Goal: Task Accomplishment & Management: Complete application form

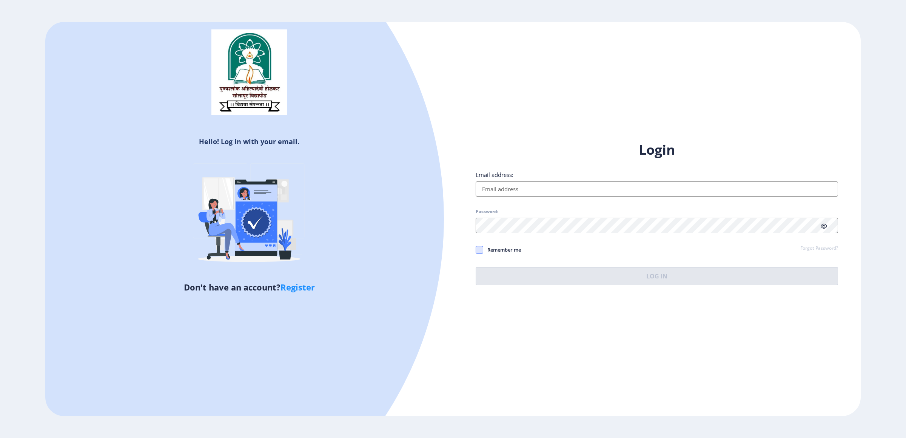
type input "[EMAIL_ADDRESS][DOMAIN_NAME]"
click at [481, 250] on span at bounding box center [480, 250] width 8 height 8
click at [476, 250] on input "Remember me" at bounding box center [476, 250] width 0 height 0
checkbox input "true"
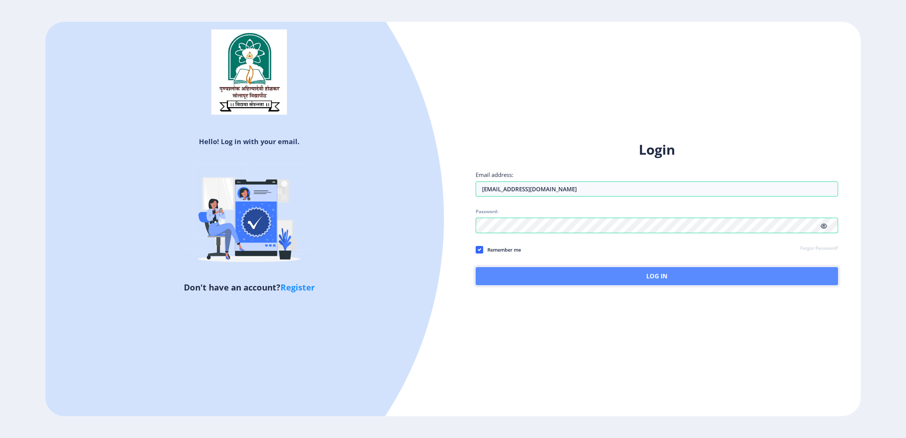
click at [642, 276] on button "Log In" at bounding box center [657, 276] width 362 height 18
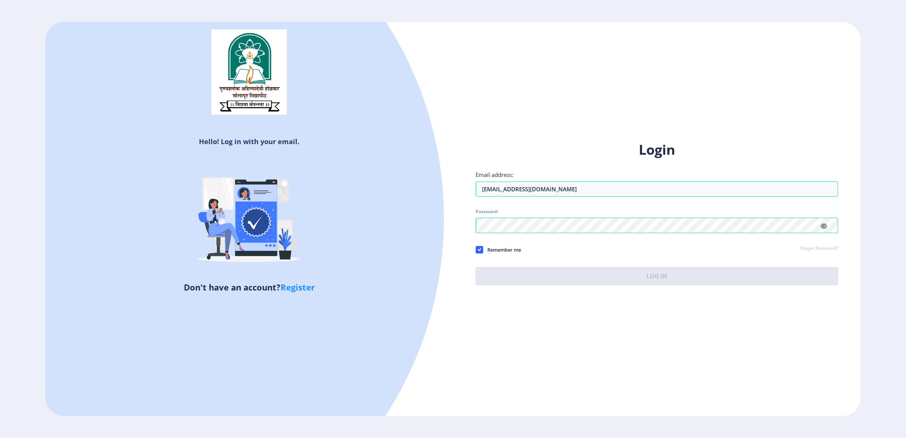
click at [595, 308] on div "Login Email address: [EMAIL_ADDRESS][DOMAIN_NAME] Password: Remember me Forgot …" at bounding box center [657, 218] width 408 height 179
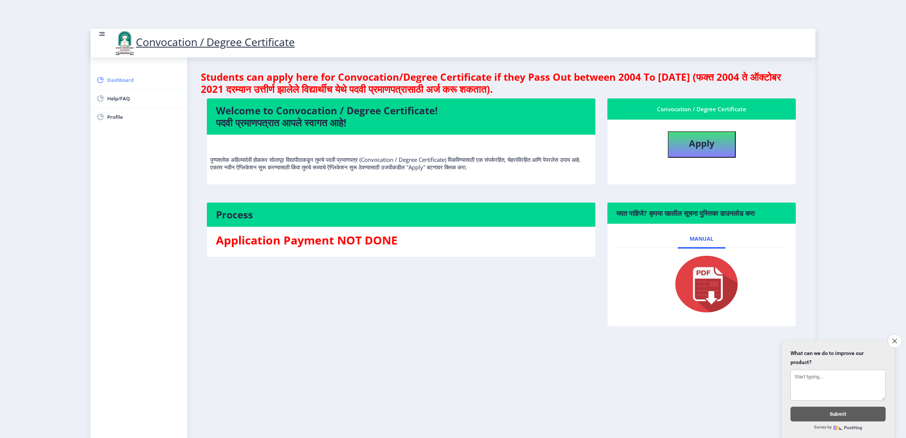
click at [110, 79] on span "Dashboard" at bounding box center [144, 80] width 74 height 9
click at [692, 143] on b "Apply" at bounding box center [702, 143] width 26 height 12
select select
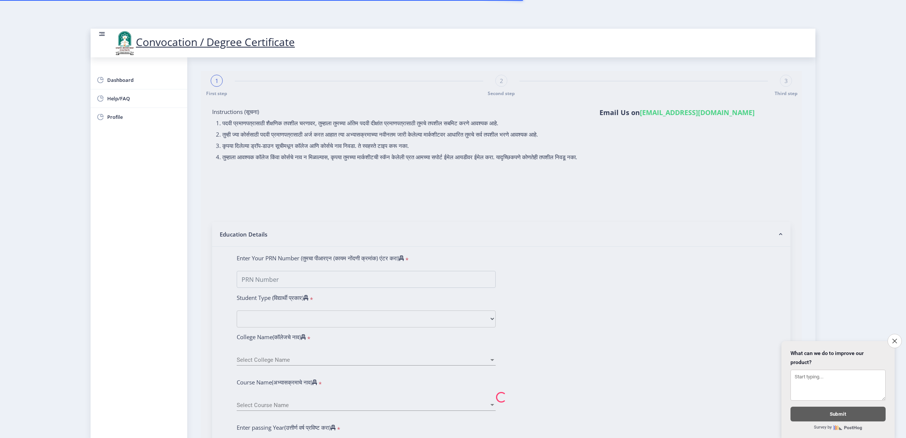
type input "[PERSON_NAME]"
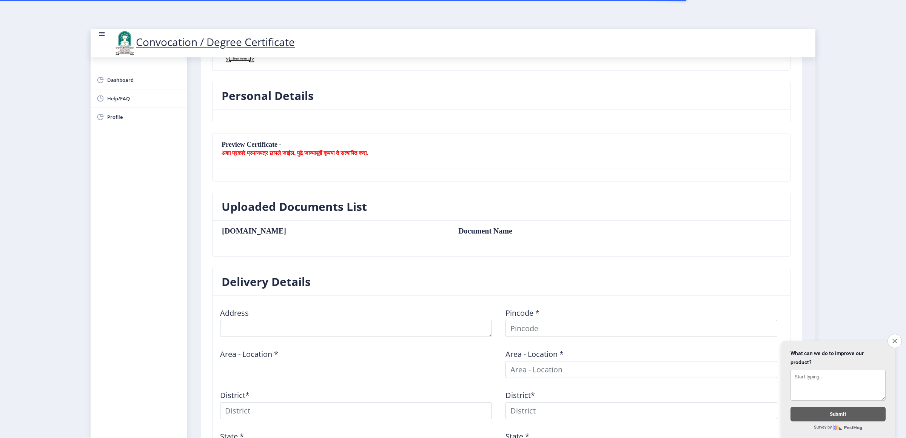
scroll to position [214, 0]
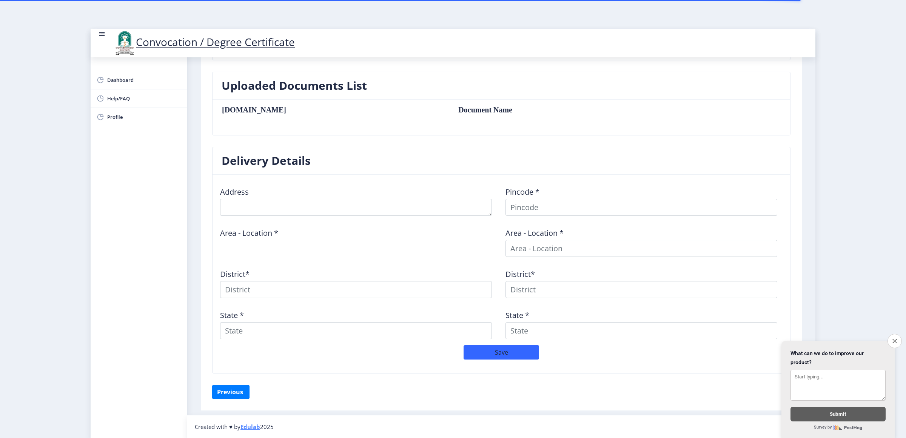
type textarea "[PERSON_NAME] Velapur"
type input "413113"
type input "Velapur S.O"
type input "SOLAPUR"
type input "[GEOGRAPHIC_DATA]"
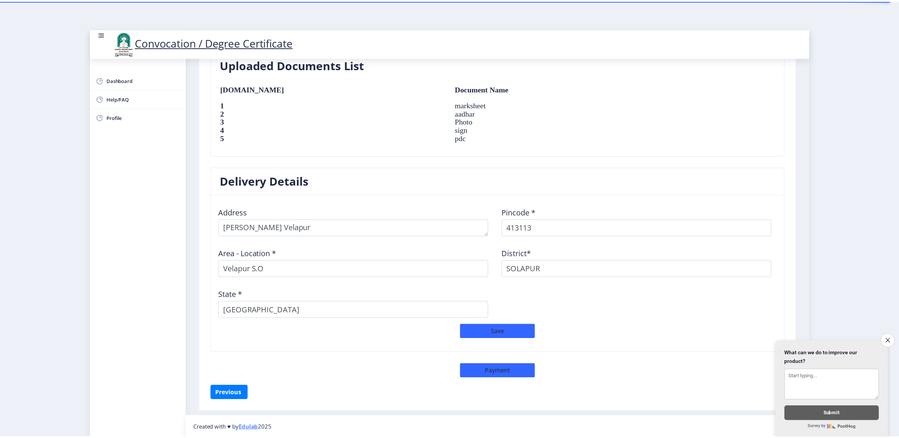
scroll to position [504, 0]
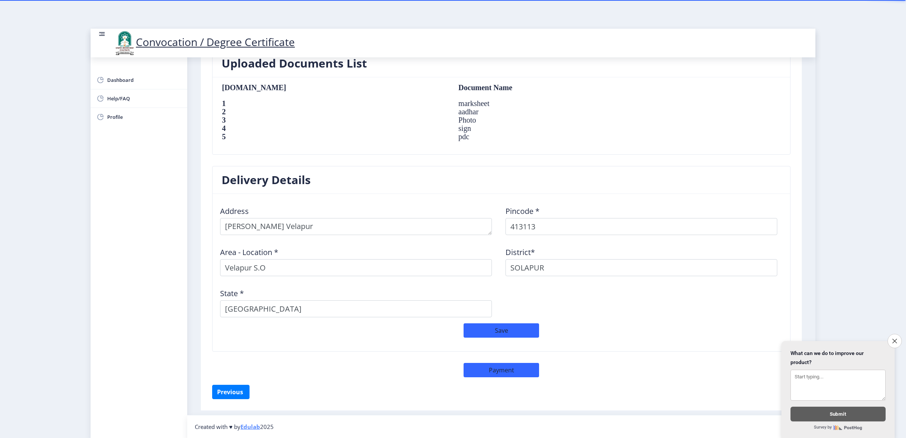
click at [501, 148] on nb-card-body "[DOMAIN_NAME] Document Name 1 marksheet 2 aadhar 3 Photo 4 sign 5 pdc" at bounding box center [502, 115] width 578 height 77
click at [502, 175] on nb-card-header "Delivery Details" at bounding box center [502, 180] width 578 height 28
click at [474, 131] on td "sign" at bounding box center [560, 128] width 218 height 8
click at [503, 370] on button "Payment" at bounding box center [502, 370] width 76 height 14
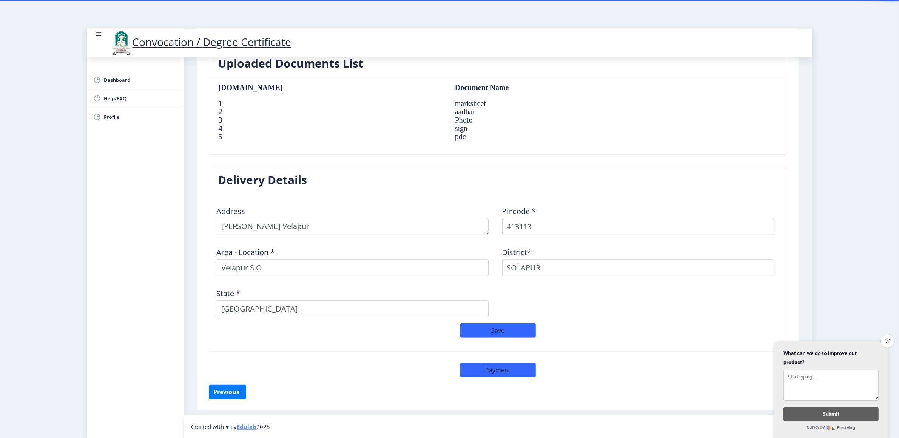
select select "sealed"
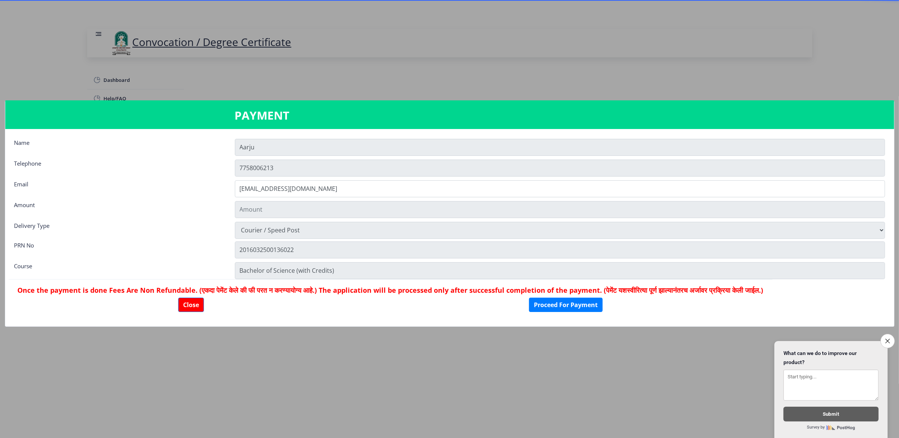
type input "1885"
click at [581, 310] on button "Proceed For Payment" at bounding box center [566, 305] width 74 height 14
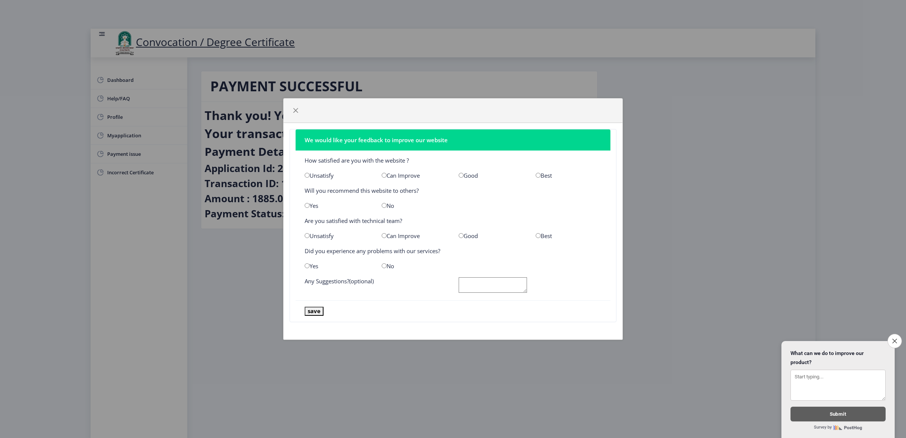
click at [539, 172] on div "Best" at bounding box center [568, 176] width 77 height 8
click at [536, 175] on input "radio" at bounding box center [538, 175] width 5 height 5
radio input "true"
click at [536, 235] on input "radio" at bounding box center [538, 235] width 5 height 5
radio input "true"
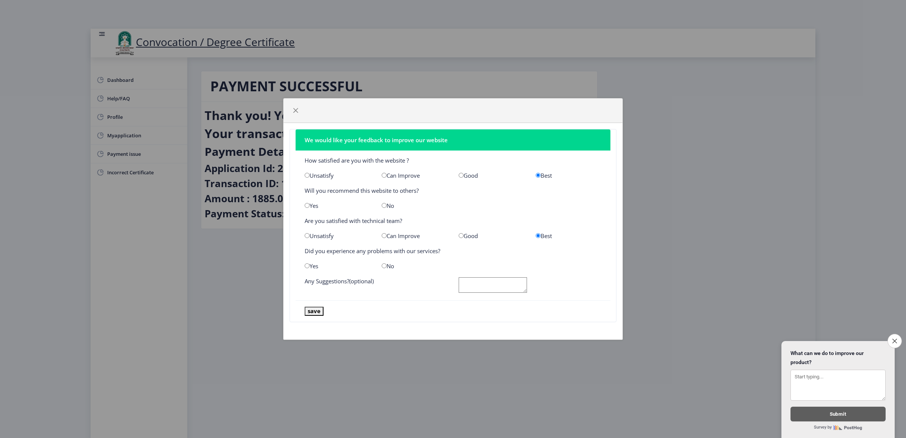
click at [384, 266] on input "radio" at bounding box center [384, 265] width 5 height 5
radio input "true"
click at [473, 286] on textarea at bounding box center [493, 284] width 68 height 15
type textarea "ok"
click at [314, 311] on button "save" at bounding box center [314, 311] width 19 height 9
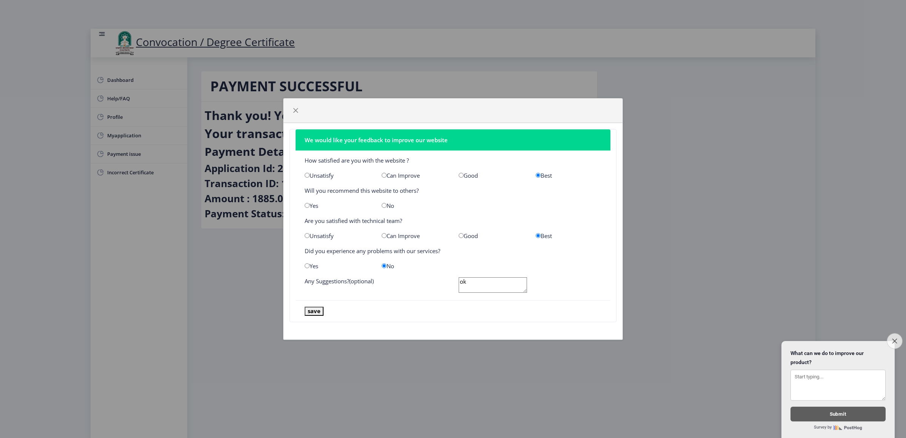
click at [895, 339] on icon "Close survey" at bounding box center [894, 341] width 5 height 5
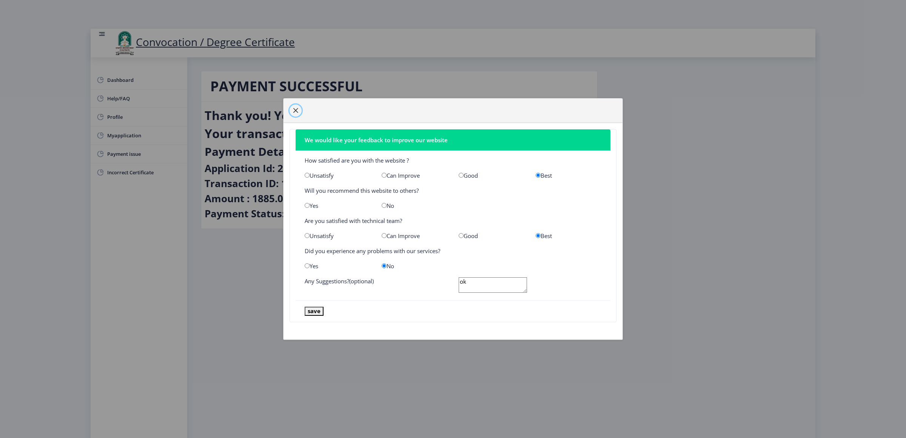
click at [297, 108] on span "button" at bounding box center [296, 111] width 6 height 6
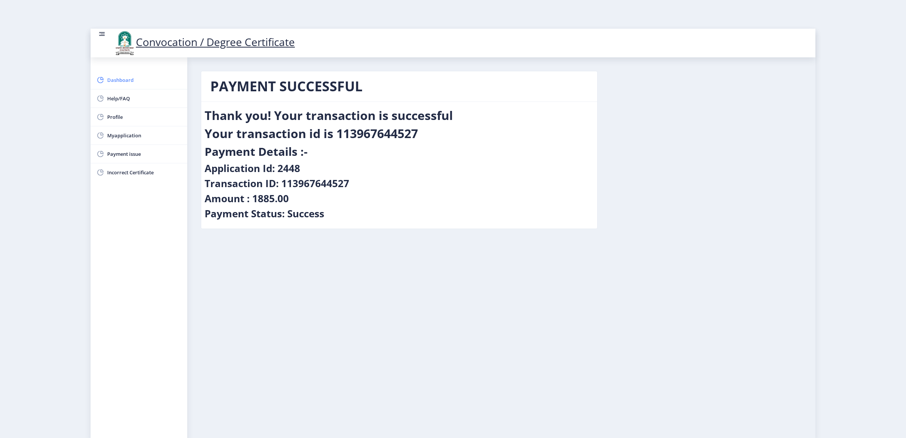
click at [128, 82] on span "Dashboard" at bounding box center [144, 80] width 74 height 9
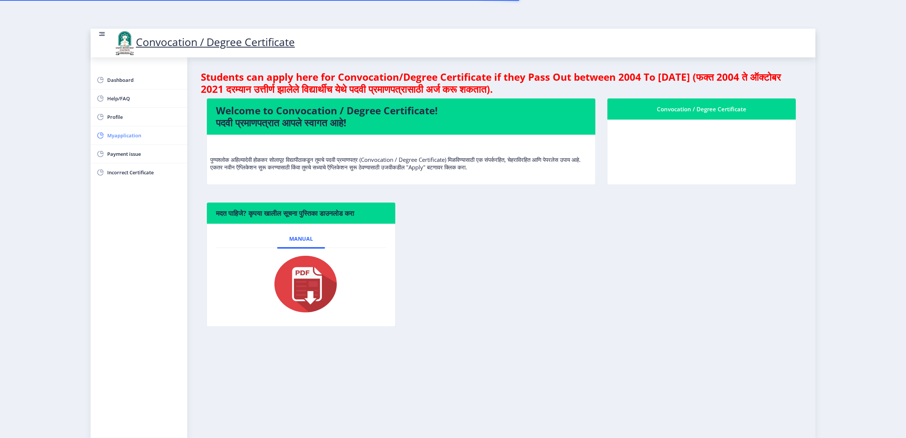
click at [142, 138] on span "Myapplication" at bounding box center [144, 135] width 74 height 9
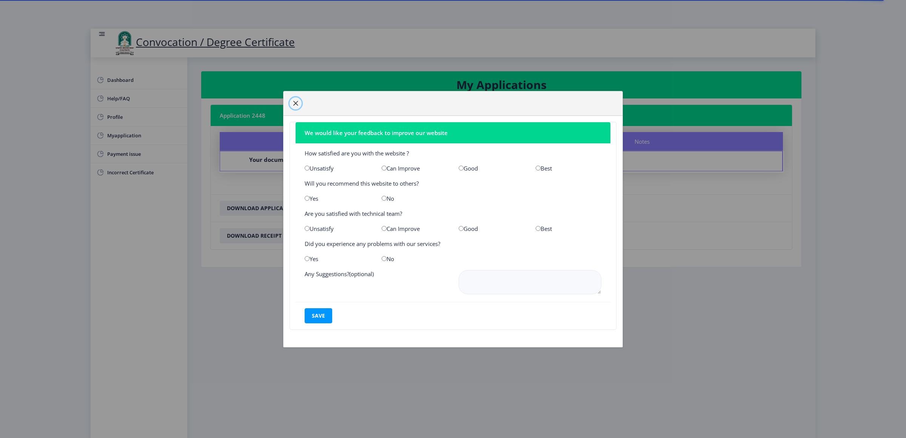
click at [299, 99] on button "button" at bounding box center [296, 103] width 12 height 12
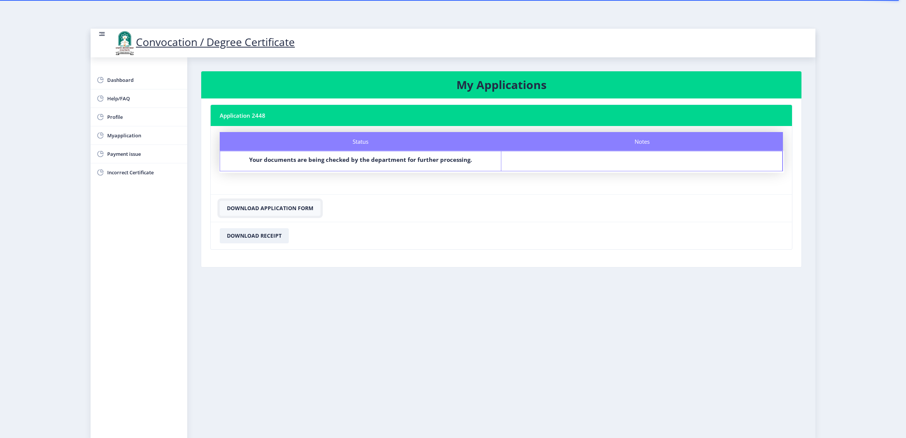
click at [289, 213] on button "Download Application Form" at bounding box center [270, 208] width 101 height 15
click at [259, 239] on button "Download Receipt" at bounding box center [254, 235] width 69 height 15
click at [290, 210] on button "Download Application Form" at bounding box center [270, 208] width 101 height 15
